Goal: Transaction & Acquisition: Purchase product/service

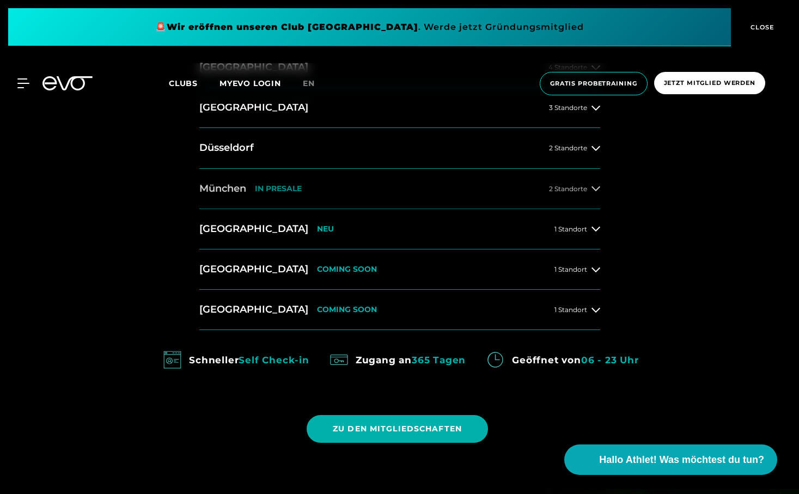
scroll to position [546, 0]
click at [566, 185] on span "2 Standorte" at bounding box center [568, 188] width 38 height 7
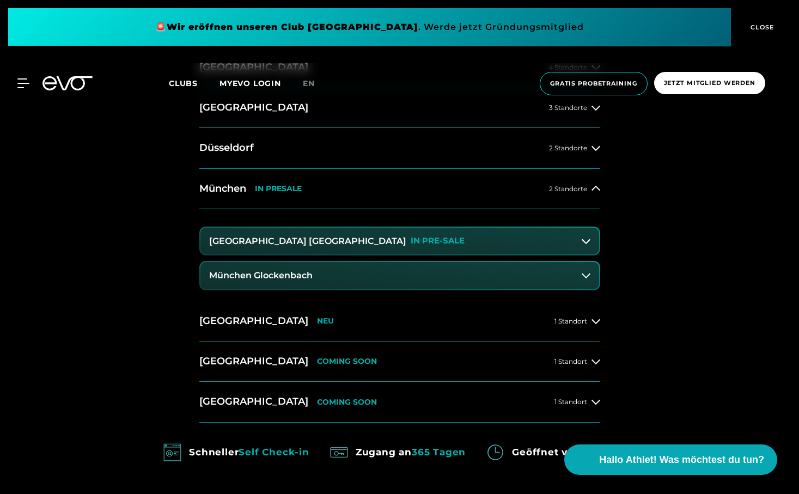
click at [277, 273] on h3 "München Glockenbach" at bounding box center [260, 276] width 103 height 10
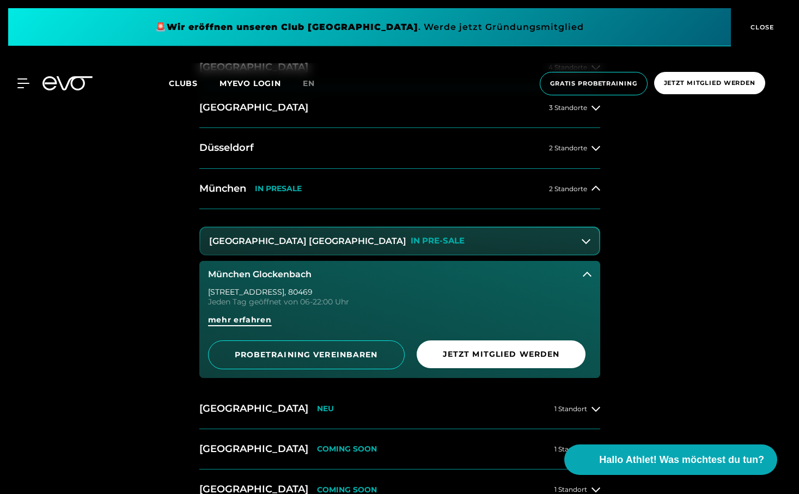
click at [239, 314] on span "mehr erfahren" at bounding box center [240, 319] width 64 height 11
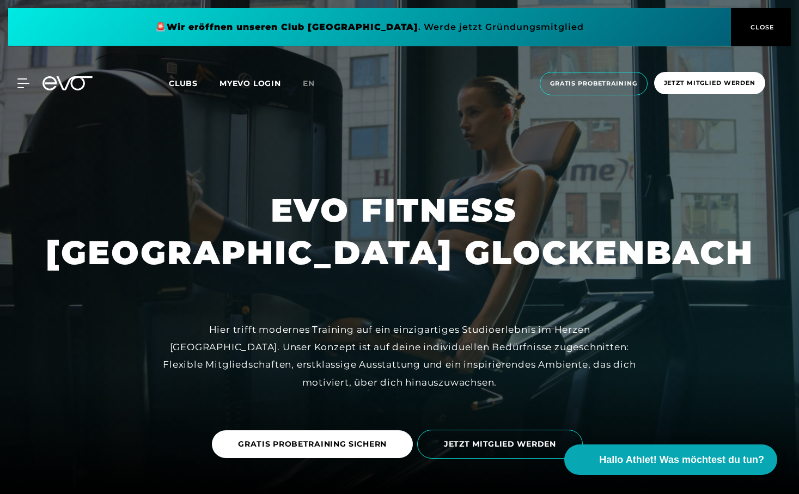
click at [759, 25] on span "CLOSE" at bounding box center [761, 27] width 27 height 10
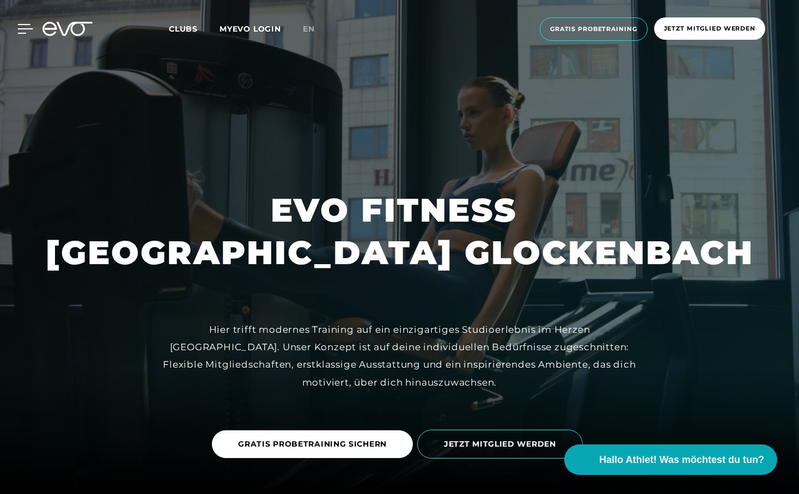
click at [17, 29] on div at bounding box center [17, 29] width 33 height 10
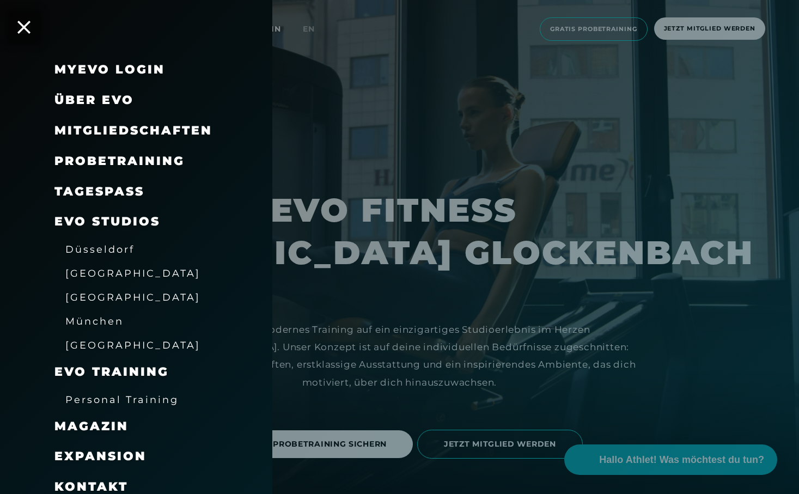
click at [144, 127] on span "Mitgliedschaften" at bounding box center [133, 130] width 158 height 15
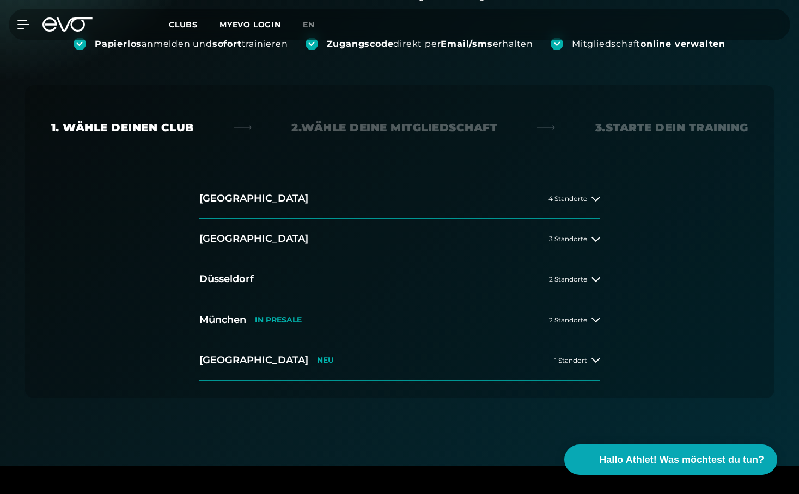
scroll to position [160, 0]
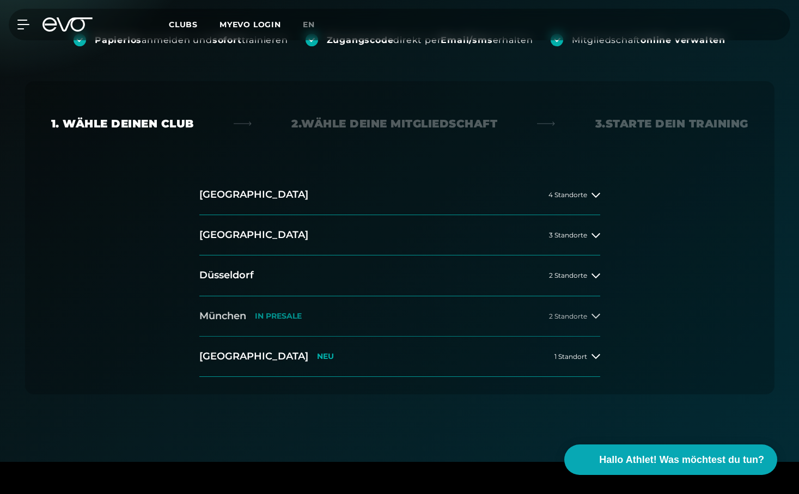
click at [441, 315] on button "[GEOGRAPHIC_DATA] IN [GEOGRAPHIC_DATA] 2 Standorte" at bounding box center [399, 316] width 401 height 40
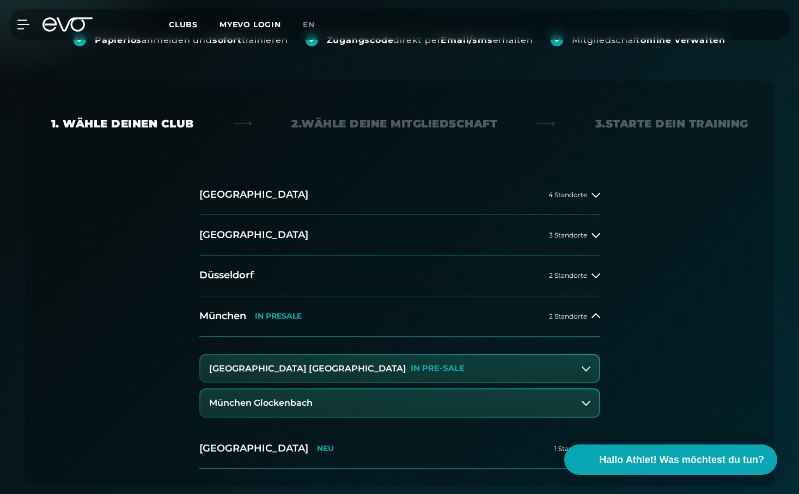
click at [327, 404] on button "München Glockenbach" at bounding box center [399, 402] width 399 height 27
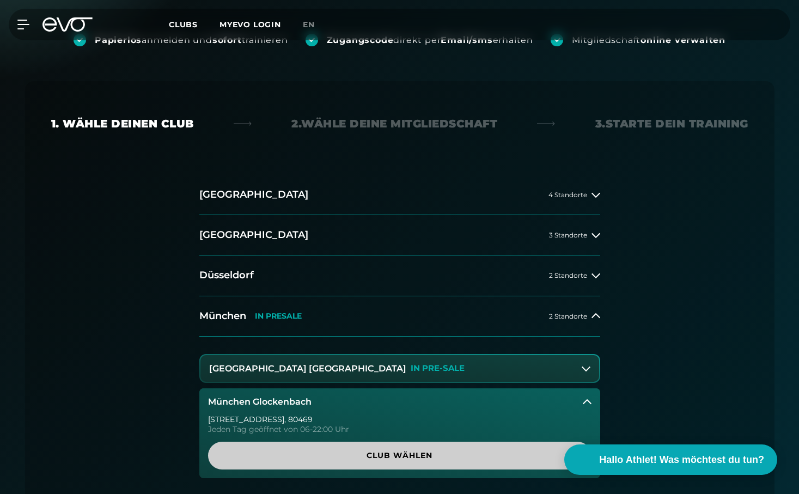
click at [348, 454] on span "Club wählen" at bounding box center [399, 455] width 331 height 11
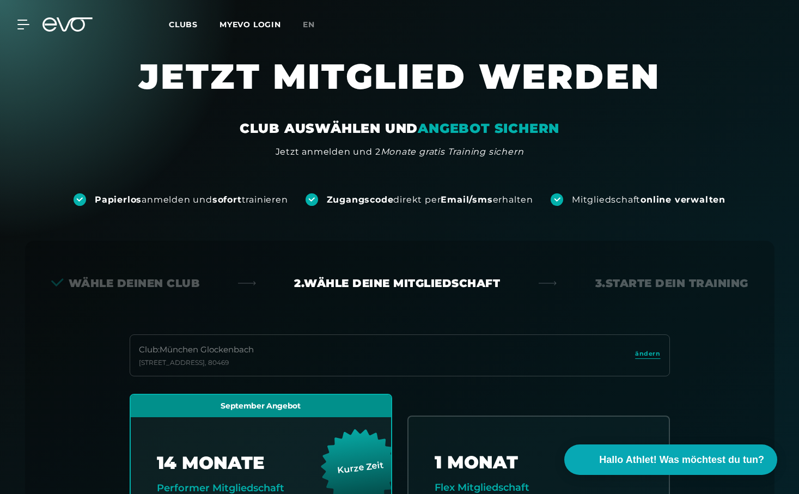
scroll to position [1, 0]
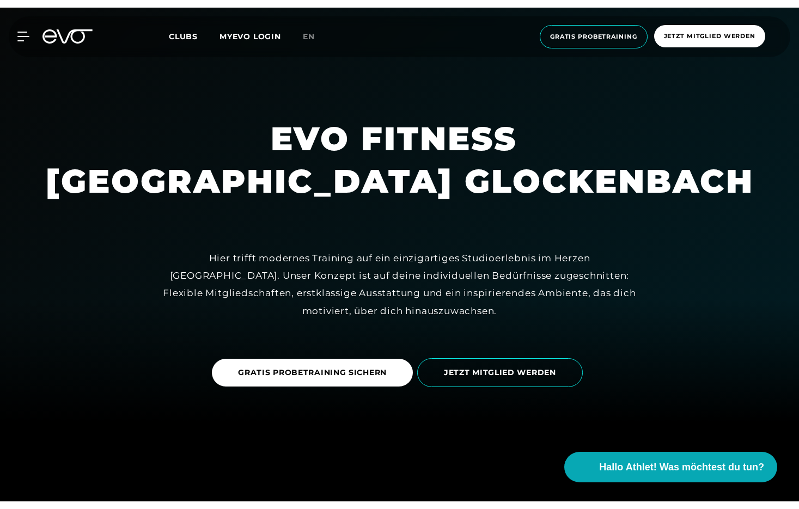
scroll to position [90, 0]
